Goal: Navigation & Orientation: Understand site structure

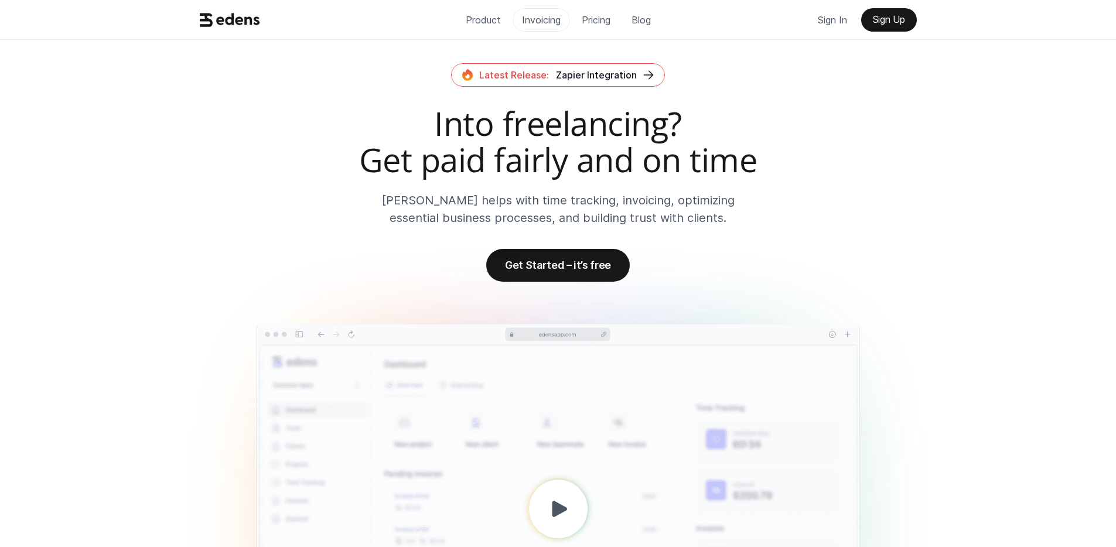
click at [530, 20] on p "Invoicing" at bounding box center [541, 20] width 39 height 18
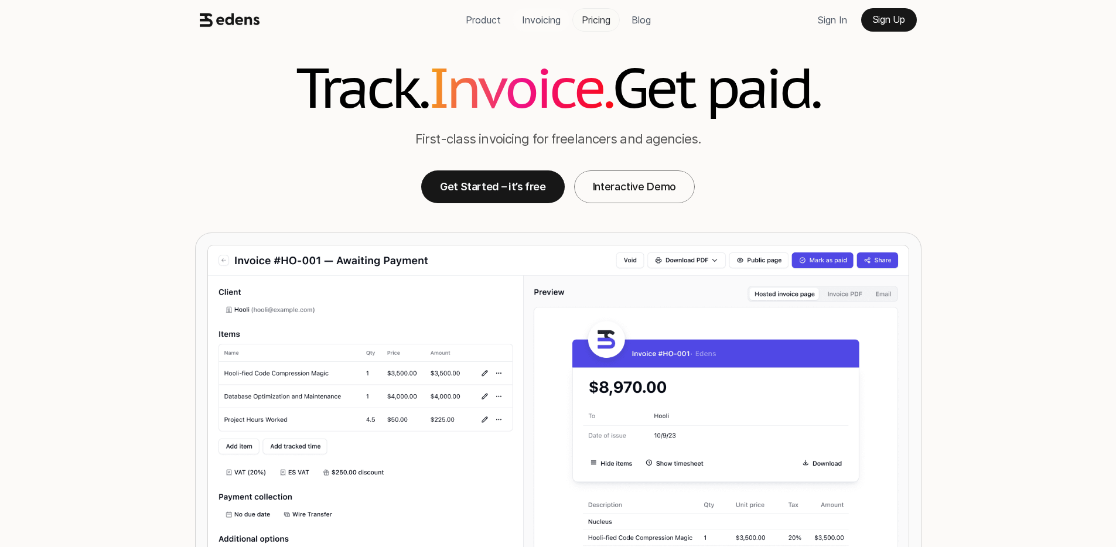
click at [587, 20] on p "Pricing" at bounding box center [596, 20] width 29 height 18
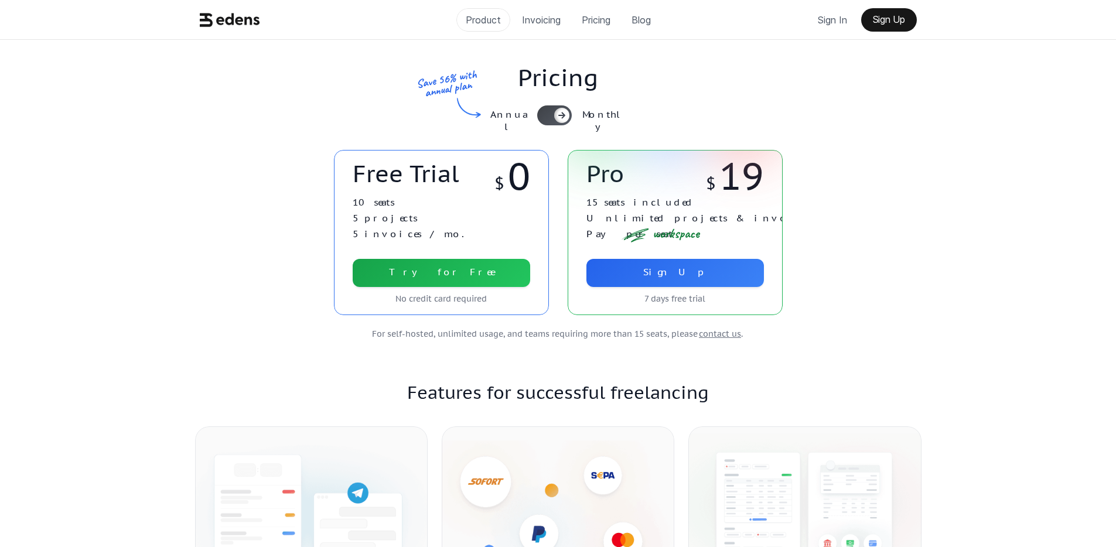
click at [486, 23] on p "Product" at bounding box center [483, 20] width 35 height 18
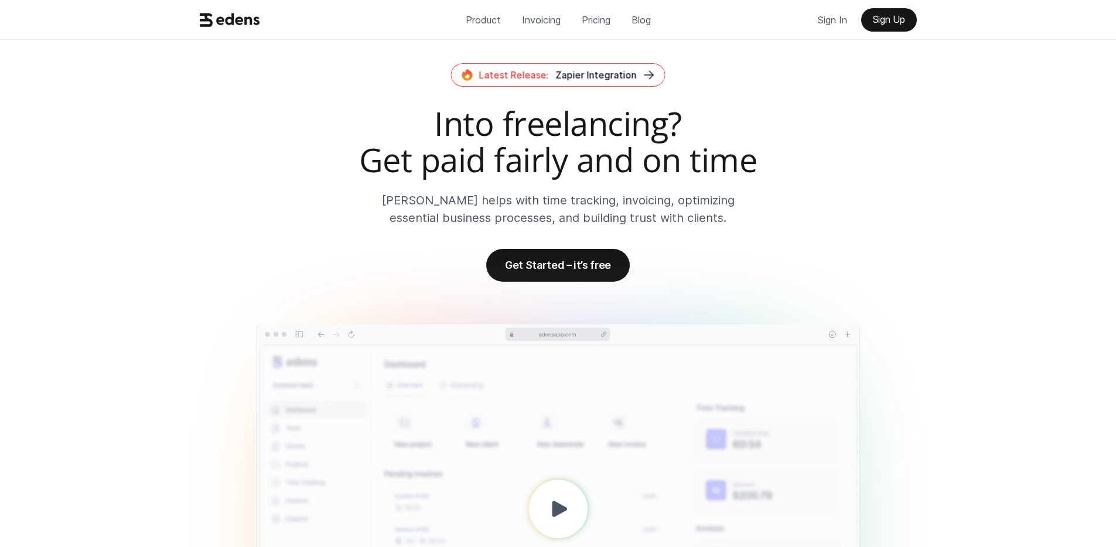
click at [531, 28] on p "Invoicing" at bounding box center [541, 20] width 39 height 18
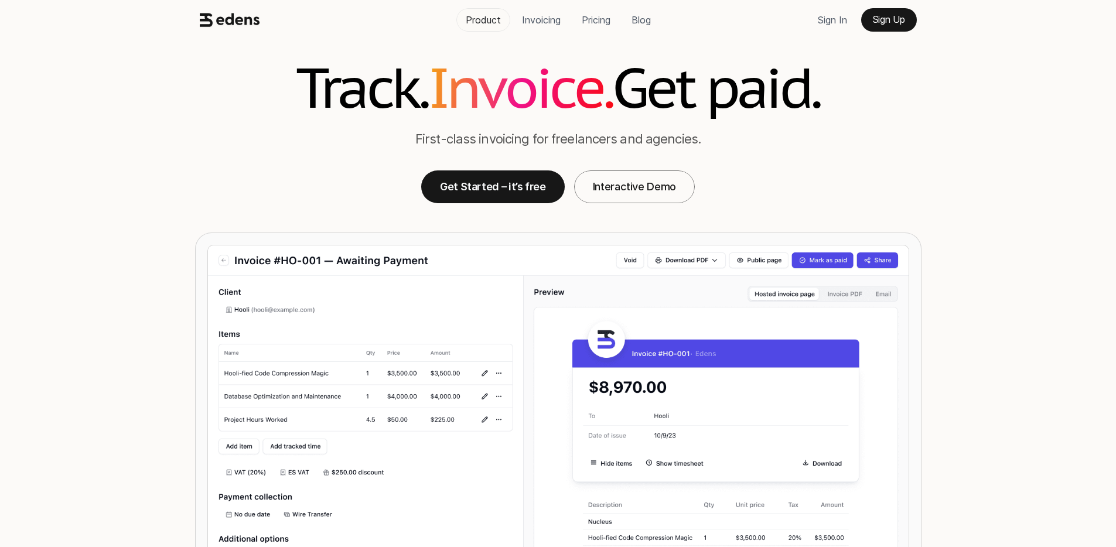
click at [487, 9] on link "Product" at bounding box center [483, 19] width 54 height 23
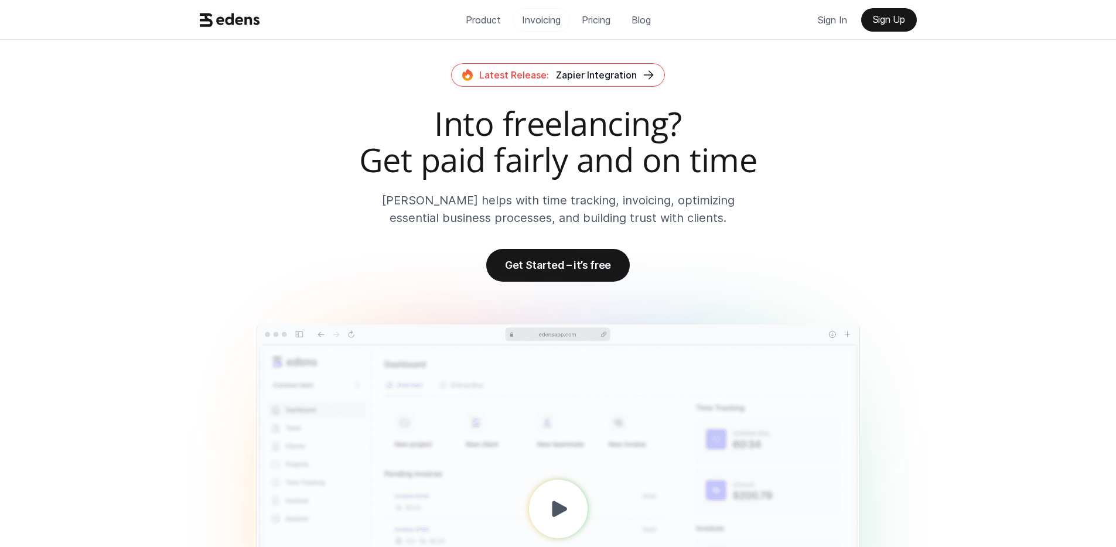
click at [542, 22] on p "Invoicing" at bounding box center [541, 20] width 39 height 18
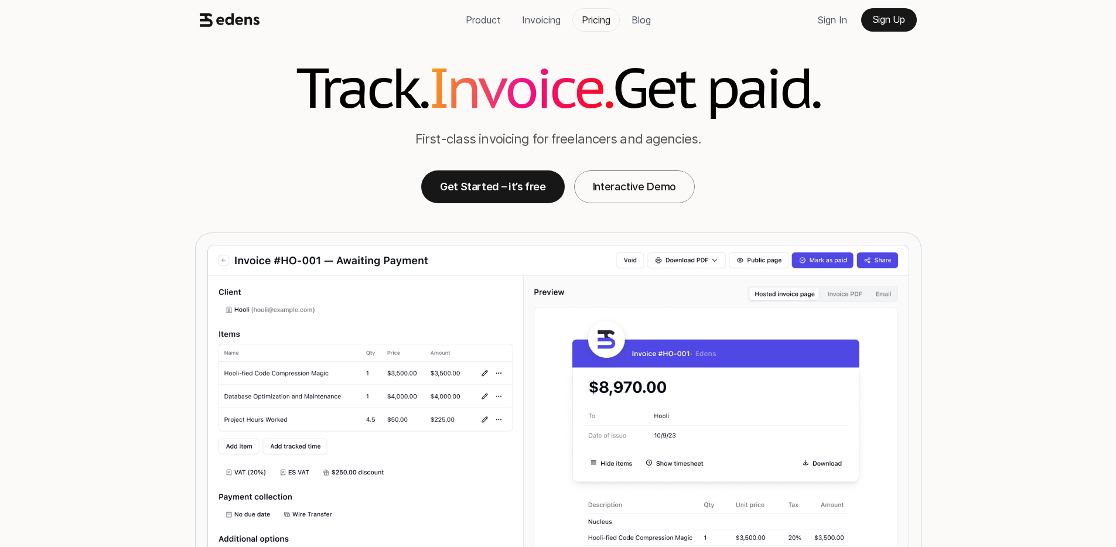
click at [582, 23] on p "Pricing" at bounding box center [596, 20] width 29 height 18
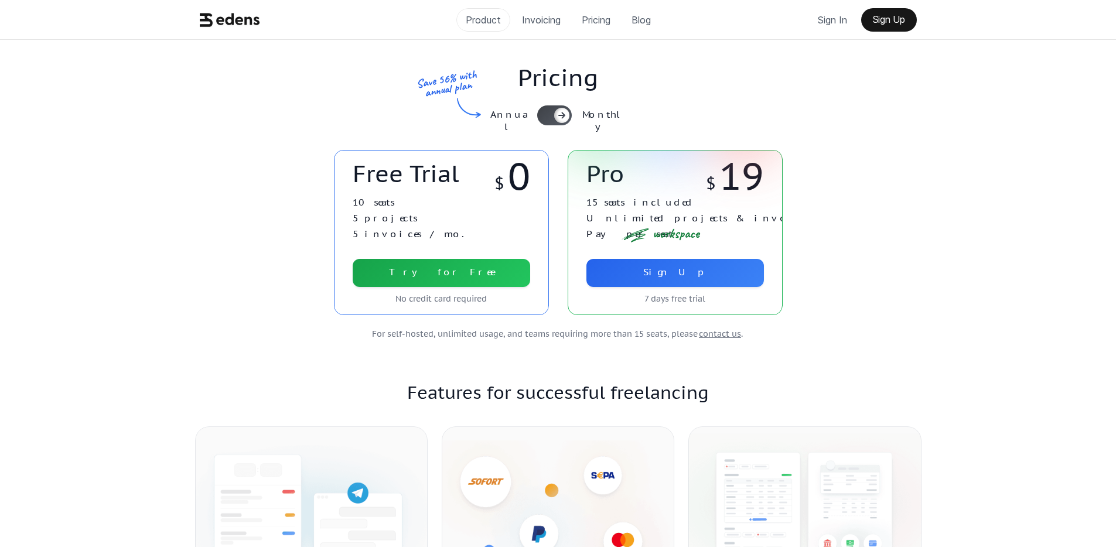
click at [469, 22] on p "Product" at bounding box center [483, 20] width 35 height 18
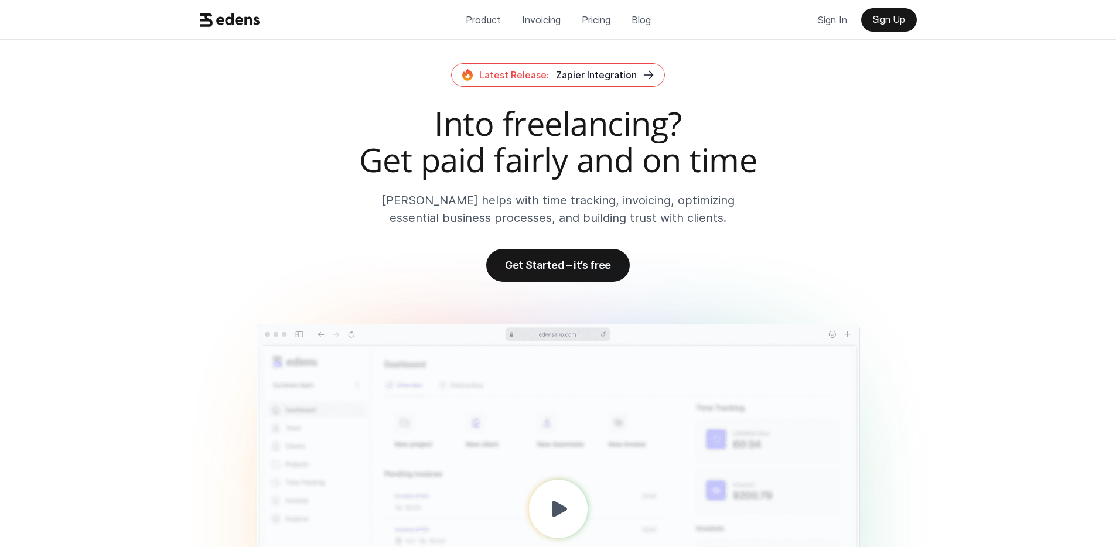
click at [245, 19] on use at bounding box center [230, 19] width 60 height 13
click at [832, 227] on div "Latest Release: Zapier Integration Into freelancing? Get paid fairly and on tim…" at bounding box center [558, 172] width 745 height 218
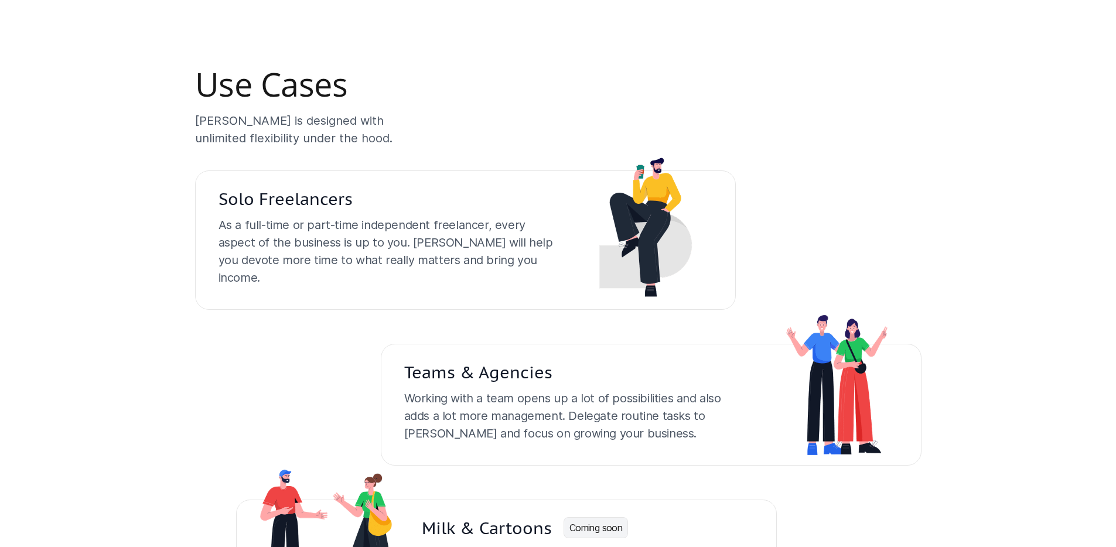
scroll to position [2567, 0]
